Goal: Transaction & Acquisition: Download file/media

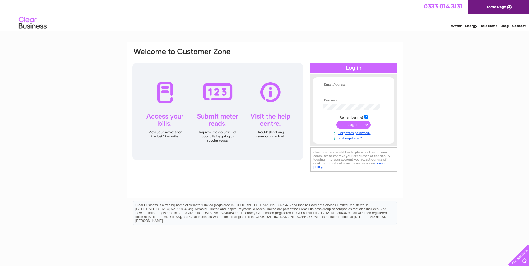
type input "georgiamilne@hawkinslogistics.co.uk"
click at [354, 123] on input "submit" at bounding box center [354, 125] width 34 height 8
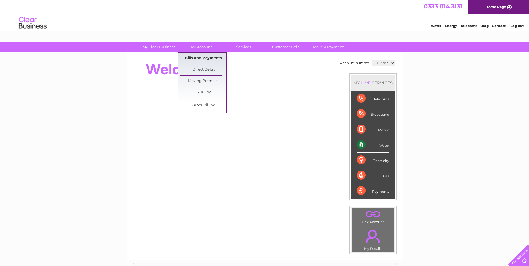
click at [206, 56] on link "Bills and Payments" at bounding box center [204, 58] width 46 height 11
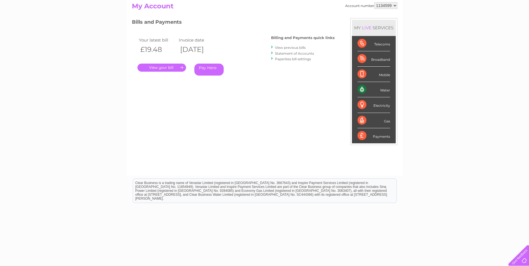
scroll to position [71, 0]
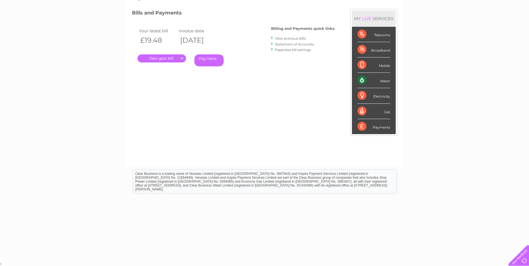
click at [297, 38] on link "View previous bills" at bounding box center [290, 38] width 31 height 4
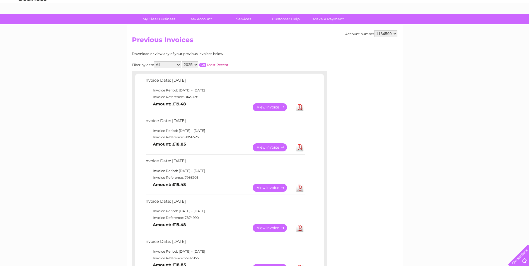
scroll to position [56, 0]
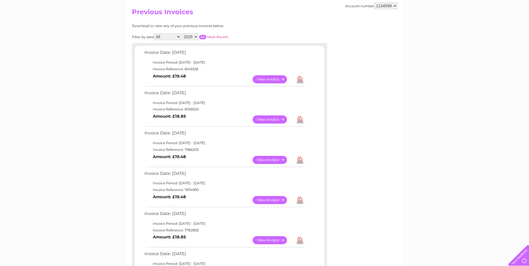
click at [300, 199] on link "Download" at bounding box center [300, 200] width 7 height 8
click at [299, 160] on link "Download" at bounding box center [300, 160] width 7 height 8
click at [301, 119] on link "Download" at bounding box center [300, 120] width 7 height 8
click at [299, 78] on link "Download" at bounding box center [300, 79] width 7 height 8
